Goal: Transaction & Acquisition: Subscribe to service/newsletter

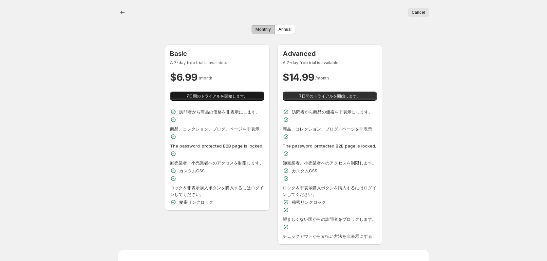
click at [221, 94] on span "7日間のトライアルを開始します。" at bounding box center [217, 96] width 62 height 5
click at [225, 99] on span "7日間のトライアルを開始します。" at bounding box center [217, 96] width 62 height 5
